Goal: Information Seeking & Learning: Learn about a topic

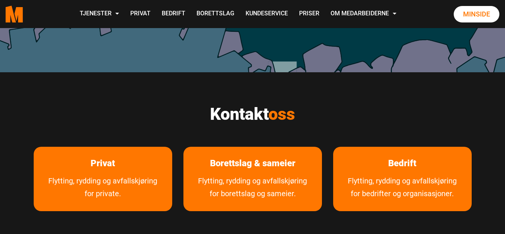
scroll to position [337, 0]
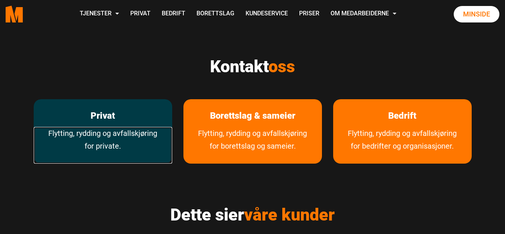
click at [99, 134] on link "Flytting, rydding og avfallskjøring for private." at bounding box center [103, 145] width 138 height 37
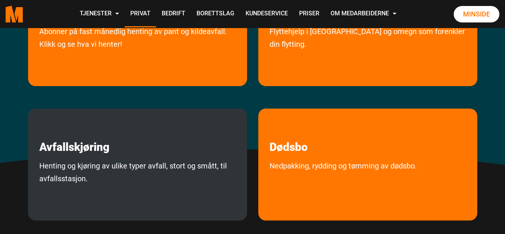
scroll to position [225, 0]
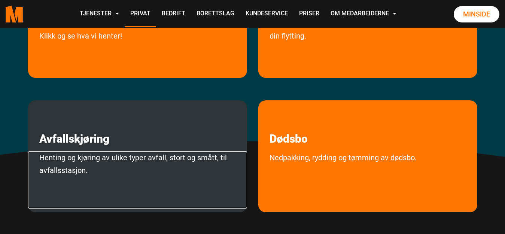
click at [170, 171] on link "Henting og kjøring av ulike typer avfall, stort og smått, til avfallsstasjon." at bounding box center [137, 179] width 219 height 57
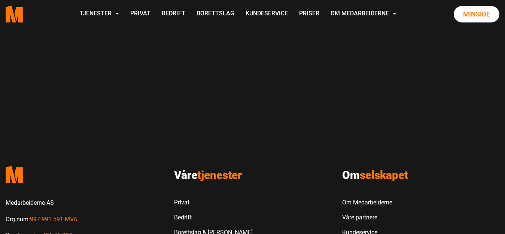
scroll to position [564, 0]
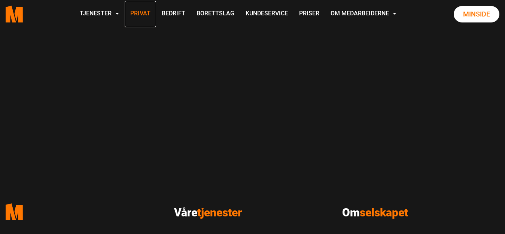
click at [134, 12] on link "Privat" at bounding box center [140, 14] width 31 height 27
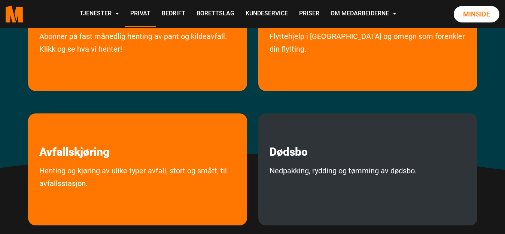
scroll to position [225, 0]
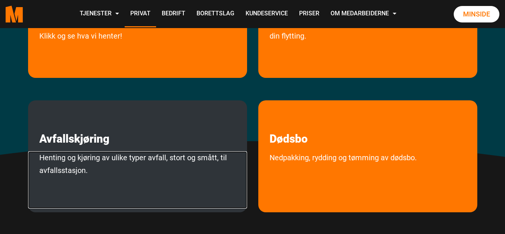
click at [192, 162] on link "Henting og kjøring av ulike typer avfall, stort og smått, til avfallsstasjon." at bounding box center [137, 179] width 219 height 57
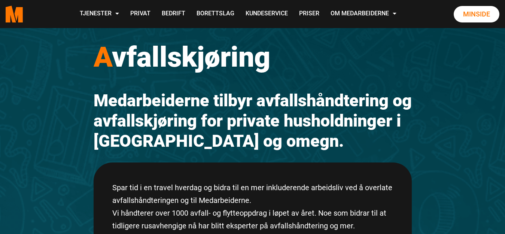
scroll to position [75, 0]
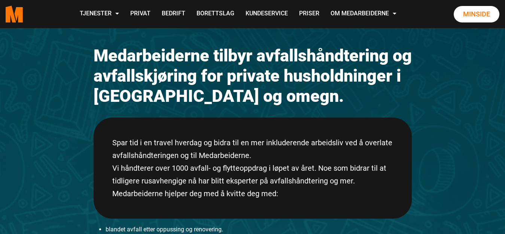
click at [350, 54] on h2 "Medarbeiderne tilbyr avfallshåndtering og avfallskjøring for private husholdnin…" at bounding box center [253, 76] width 318 height 61
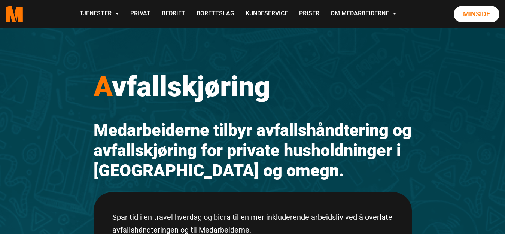
scroll to position [0, 0]
